Goal: Task Accomplishment & Management: Use online tool/utility

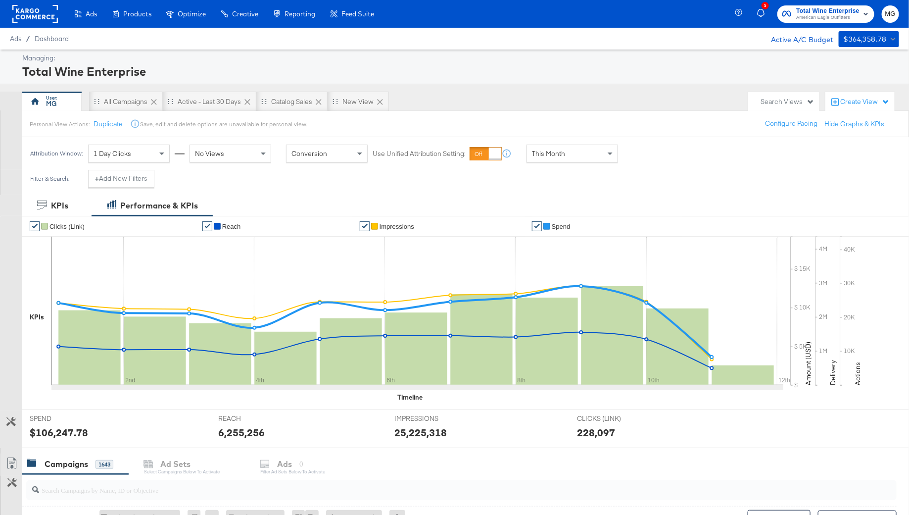
click at [35, 8] on rect at bounding box center [35, 14] width 46 height 18
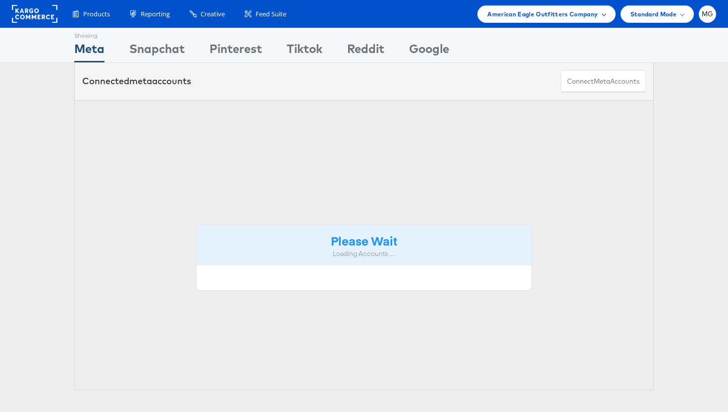
click at [572, 11] on span "American Eagle Outfitters Company" at bounding box center [542, 14] width 110 height 10
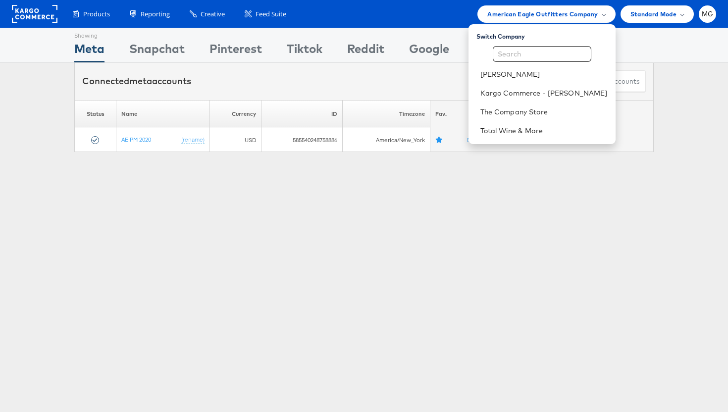
click at [500, 178] on div "Showing Meta Showing Snapchat Showing Pinterest Showing Tiktok Showing Reddit S…" at bounding box center [364, 275] width 728 height 495
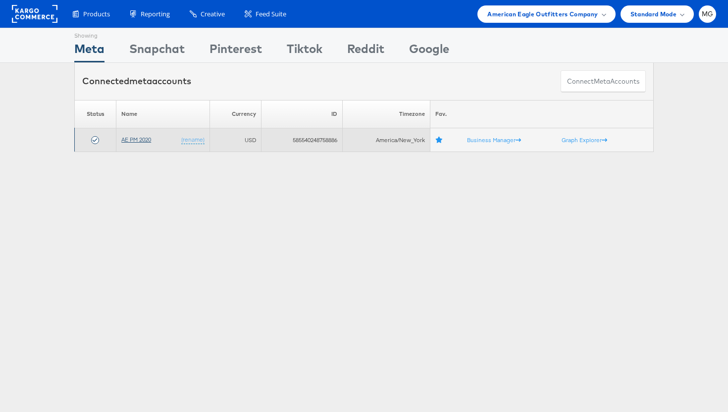
click at [134, 137] on link "AE PM 2020" at bounding box center [136, 139] width 30 height 7
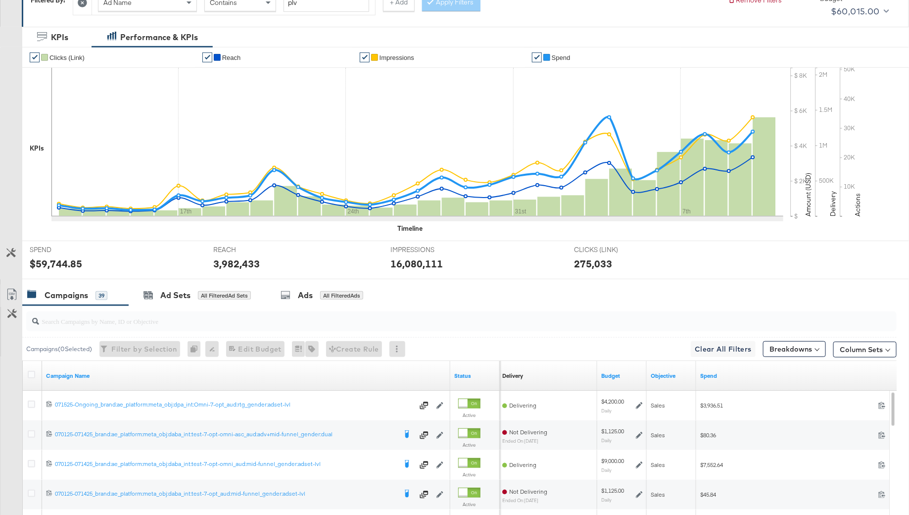
scroll to position [50, 0]
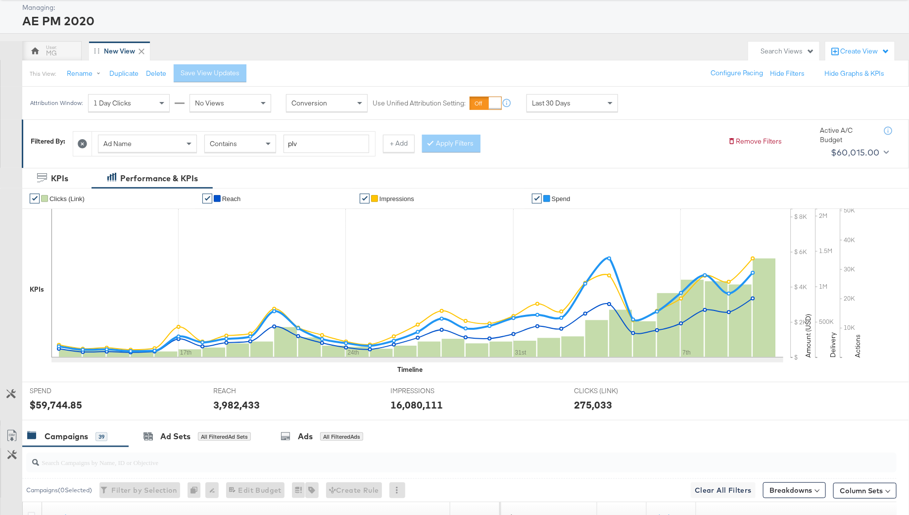
click at [89, 139] on div at bounding box center [82, 144] width 19 height 24
click at [85, 140] on icon at bounding box center [82, 143] width 9 height 9
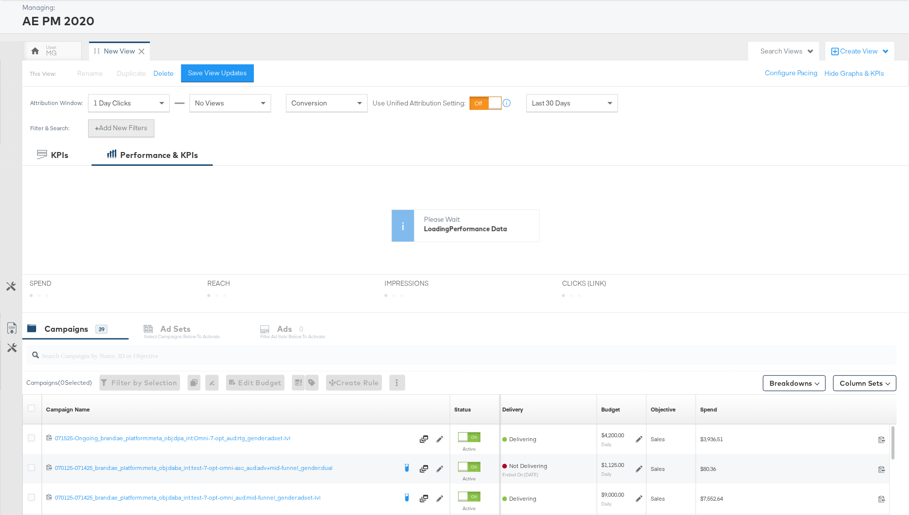
click at [119, 129] on button "+ Add New Filters" at bounding box center [121, 128] width 66 height 18
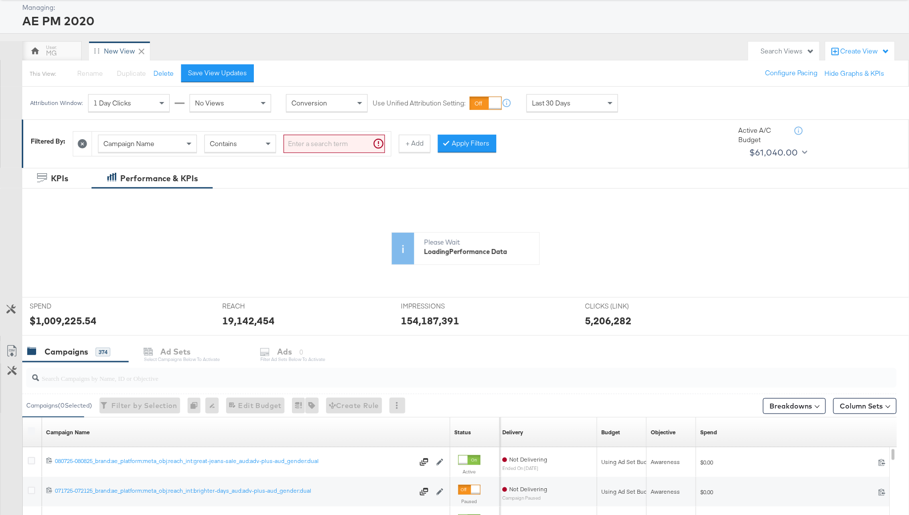
click at [130, 151] on div "Campaign Name" at bounding box center [147, 144] width 99 height 18
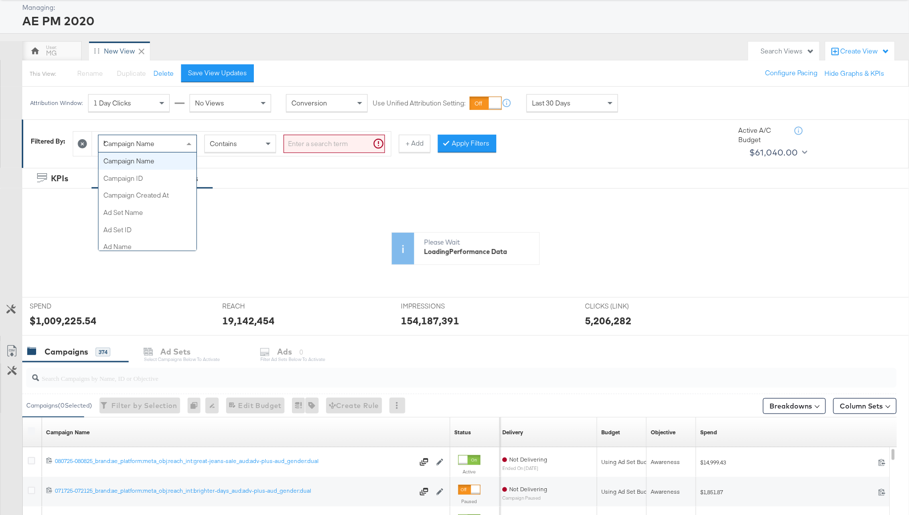
scroll to position [0, 0]
type input "had"
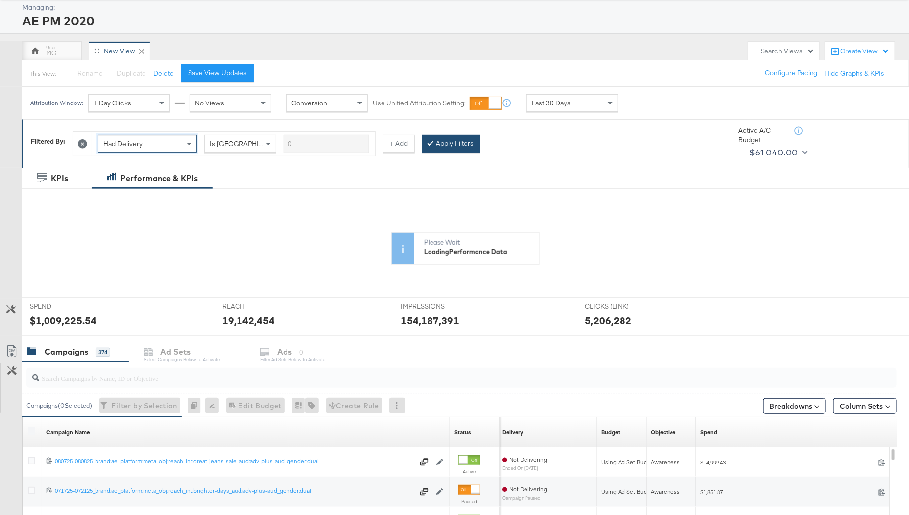
click at [449, 140] on button "Apply Filters" at bounding box center [451, 144] width 58 height 18
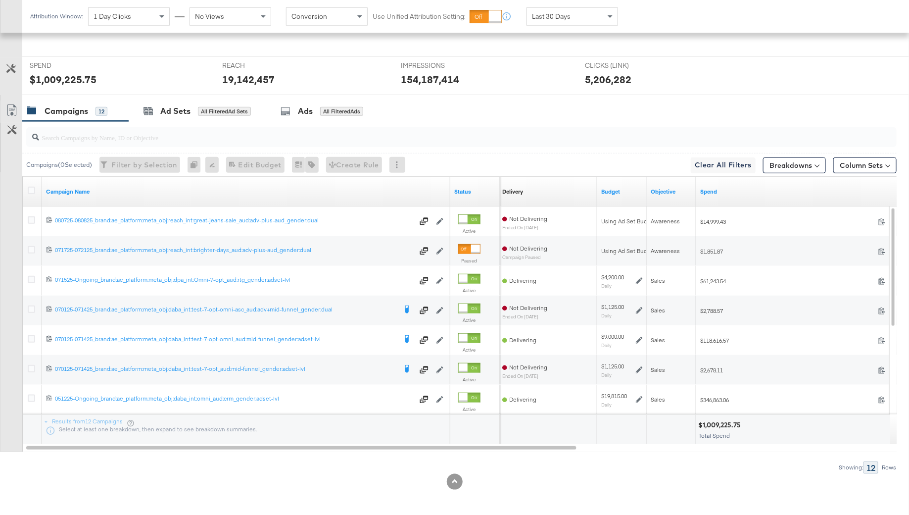
scroll to position [375, 0]
click at [43, 136] on input "search" at bounding box center [428, 133] width 778 height 19
click at [30, 187] on icon at bounding box center [31, 190] width 7 height 7
click at [0, 0] on input "checkbox" at bounding box center [0, 0] width 0 height 0
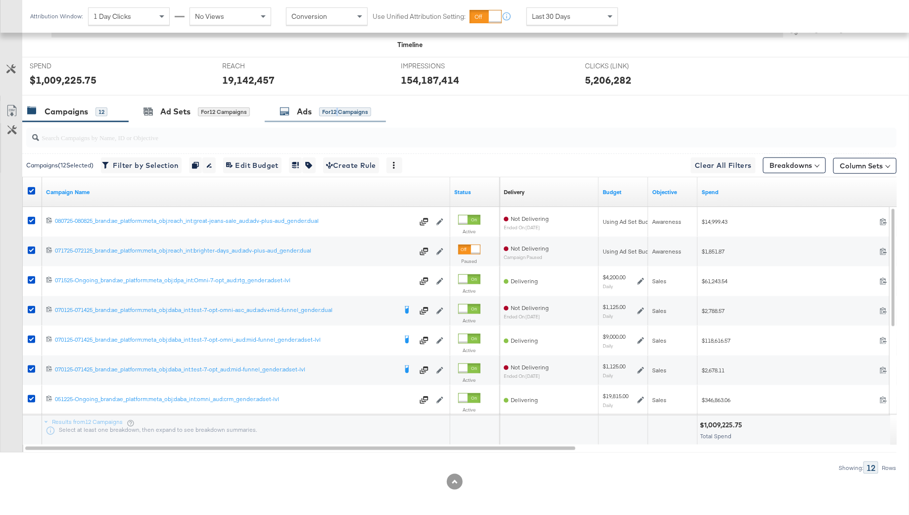
click at [340, 112] on div "for 12 Campaigns" at bounding box center [345, 111] width 52 height 9
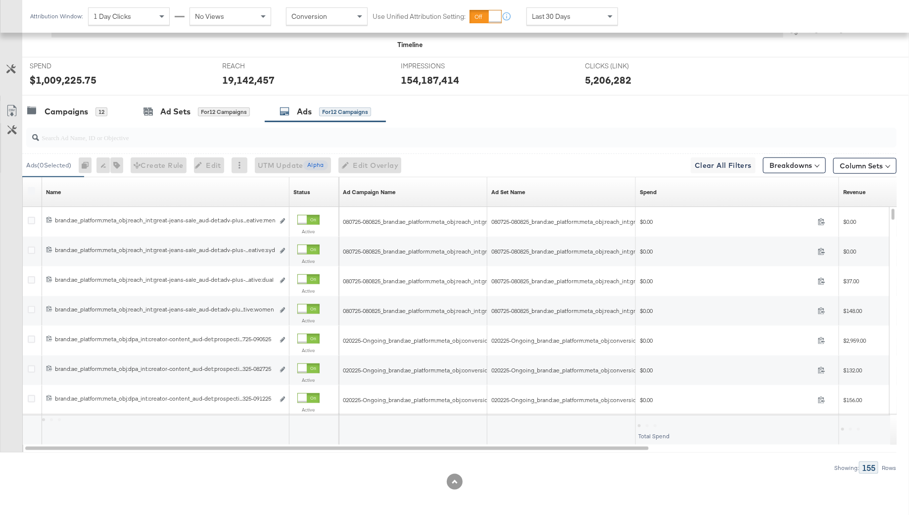
click at [69, 132] on input "search" at bounding box center [428, 133] width 778 height 19
type input "promo"
drag, startPoint x: 287, startPoint y: 185, endPoint x: 461, endPoint y: 184, distance: 174.2
click at [23, 177] on div "Name Sorting Unavailable Status Sorting Unavailable Ad Campaign Name Sorting Un…" at bounding box center [23, 177] width 0 height 0
click at [28, 187] on icon at bounding box center [31, 190] width 7 height 7
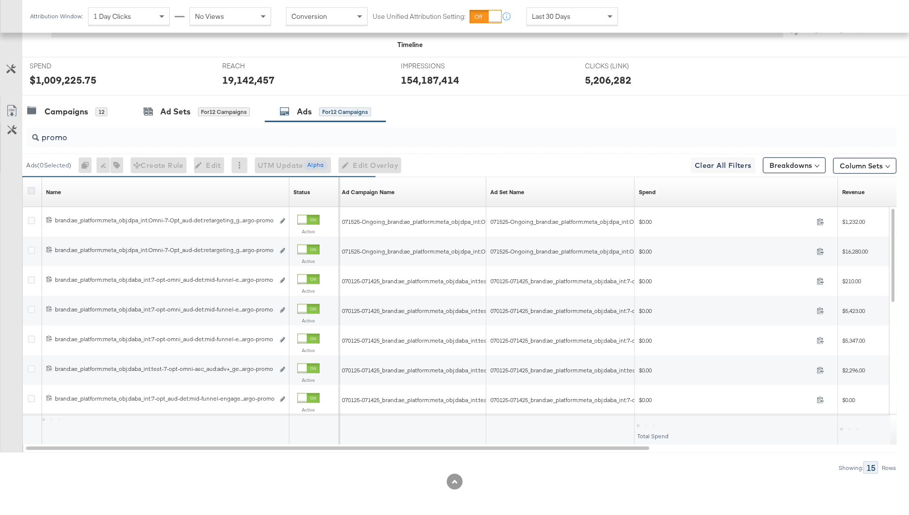
click at [0, 0] on input "checkbox" at bounding box center [0, 0] width 0 height 0
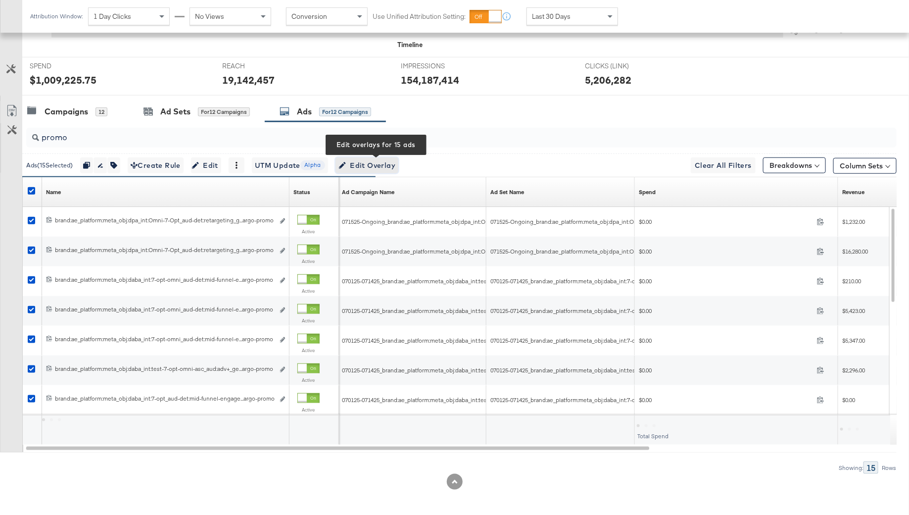
click at [396, 160] on span "Edit Overlay Edit overlays for 15 ads" at bounding box center [367, 165] width 57 height 12
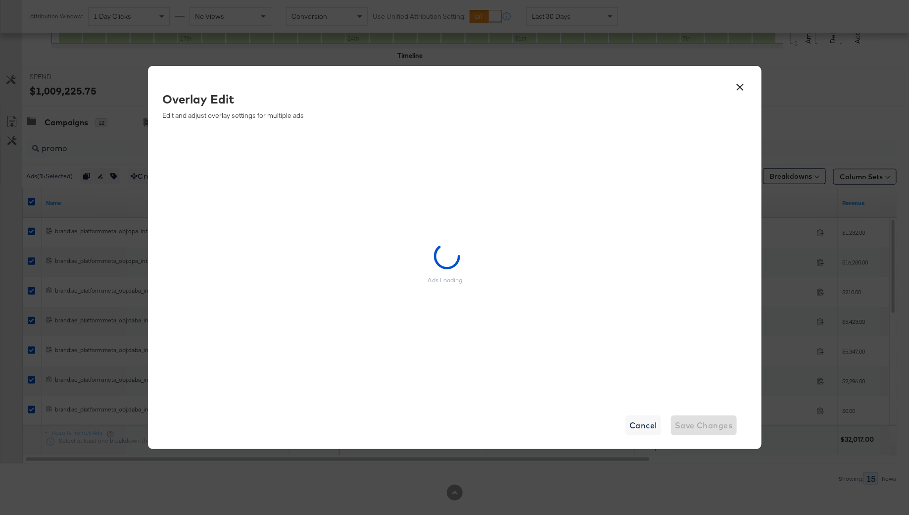
scroll to position [341, 0]
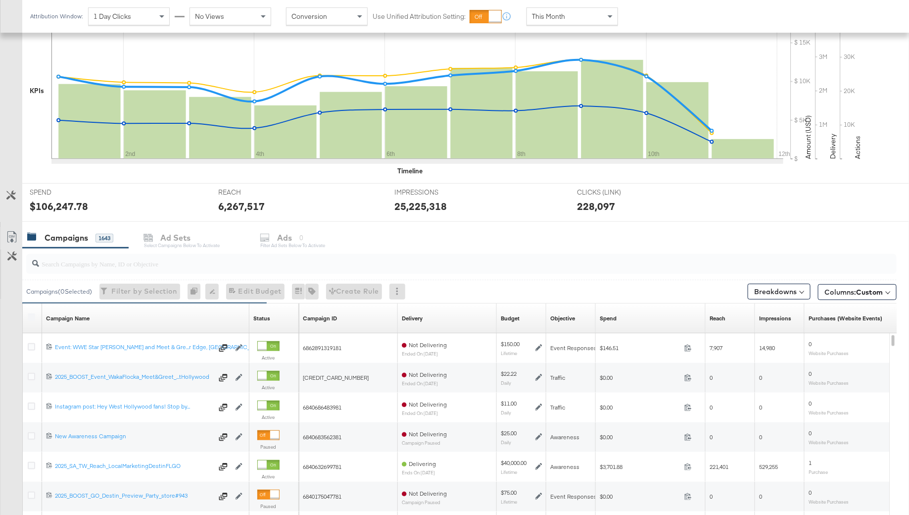
scroll to position [10, 0]
